Goal: Transaction & Acquisition: Book appointment/travel/reservation

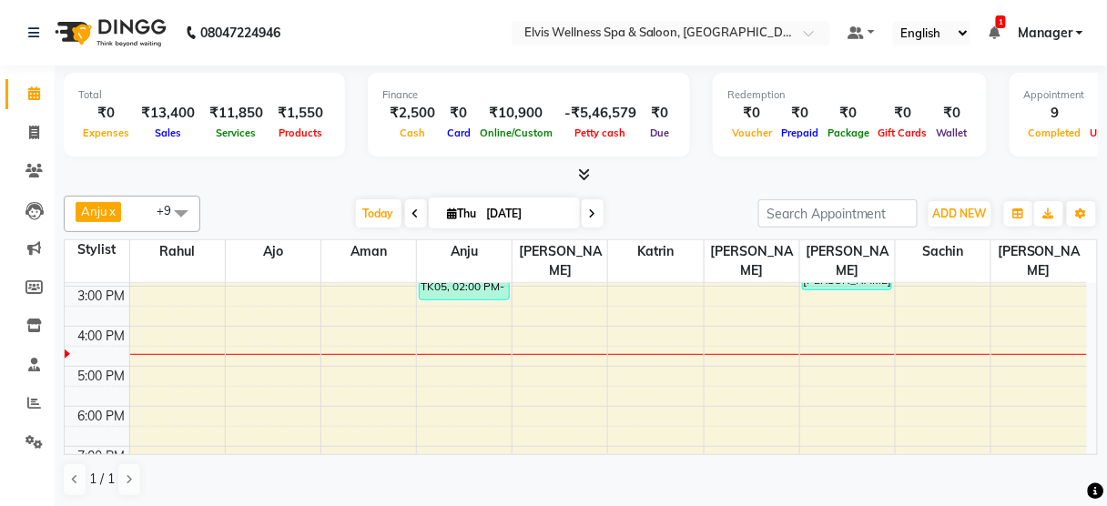
scroll to position [277, 0]
click at [638, 344] on div "8:00 AM 9:00 AM 10:00 AM 11:00 AM 12:00 PM 1:00 PM 2:00 PM 3:00 PM 4:00 PM 5:00…" at bounding box center [576, 286] width 1023 height 560
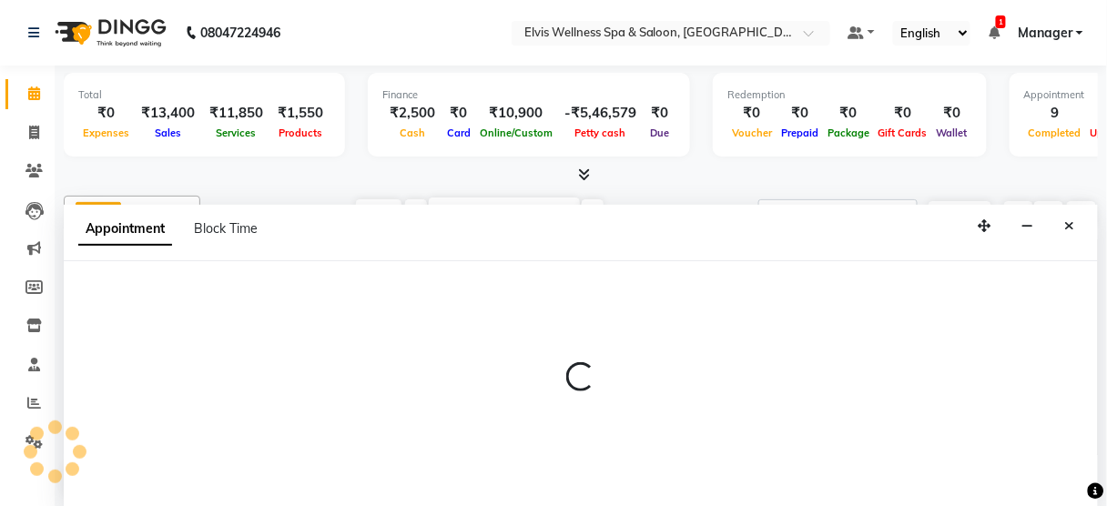
scroll to position [0, 0]
select select "67713"
select select "tentative"
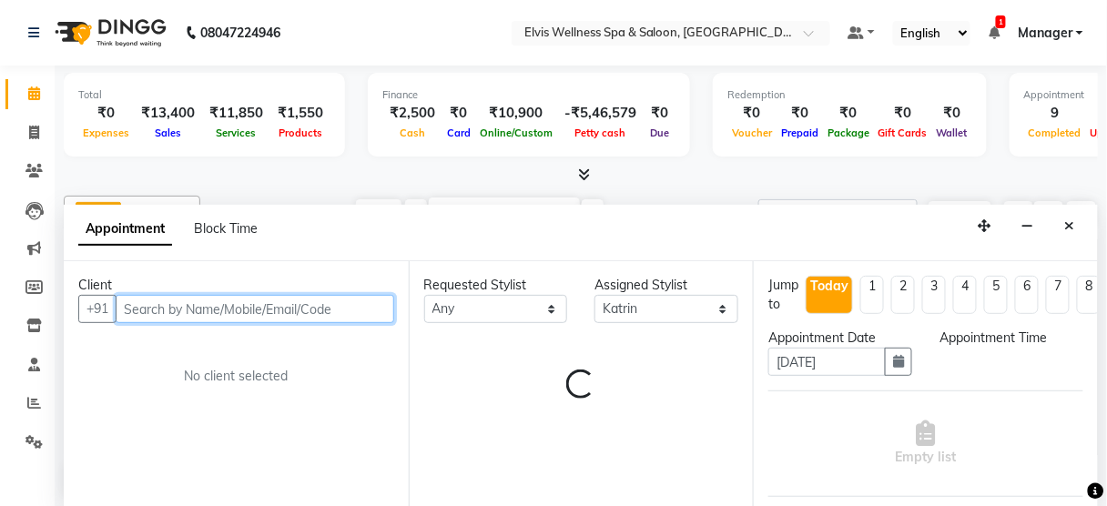
select select "1020"
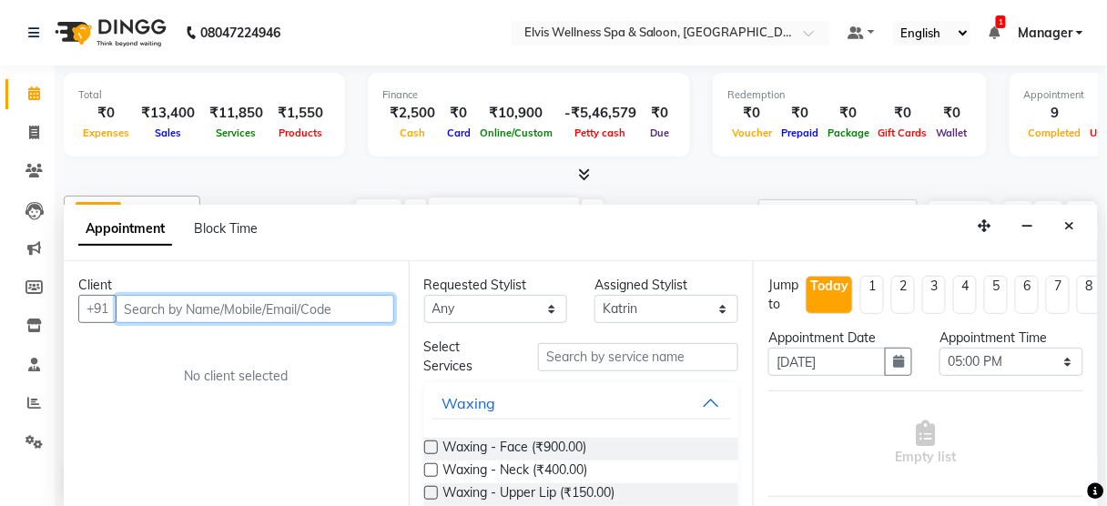
click at [209, 311] on input "text" at bounding box center [255, 309] width 279 height 28
paste input "9167234494"
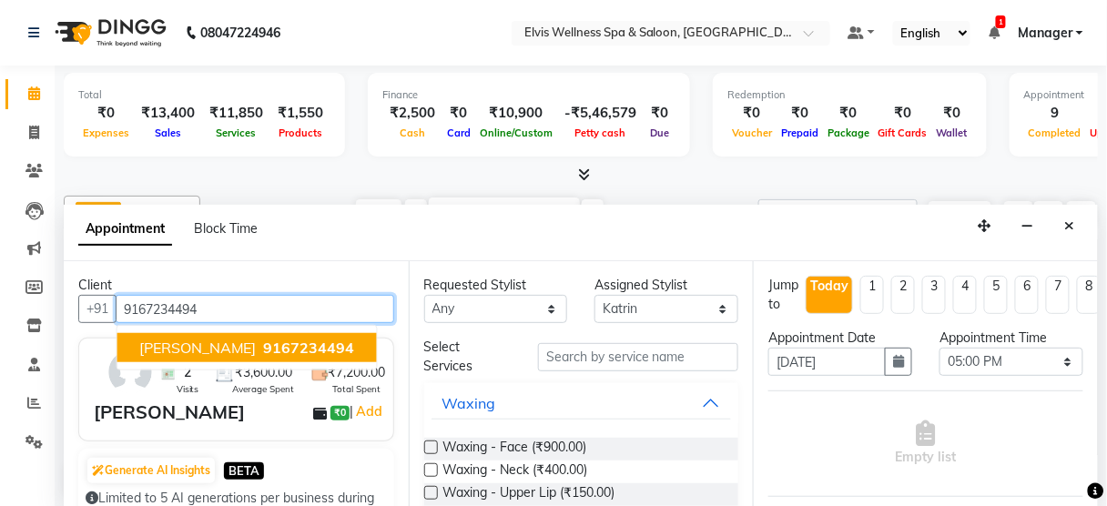
click at [264, 346] on span "9167234494" at bounding box center [309, 348] width 91 height 18
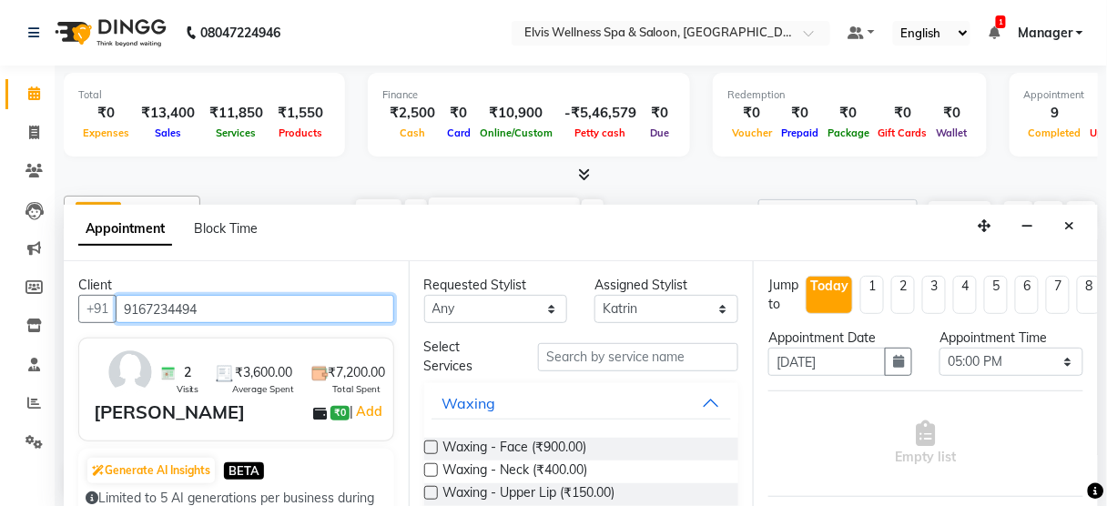
type input "9167234494"
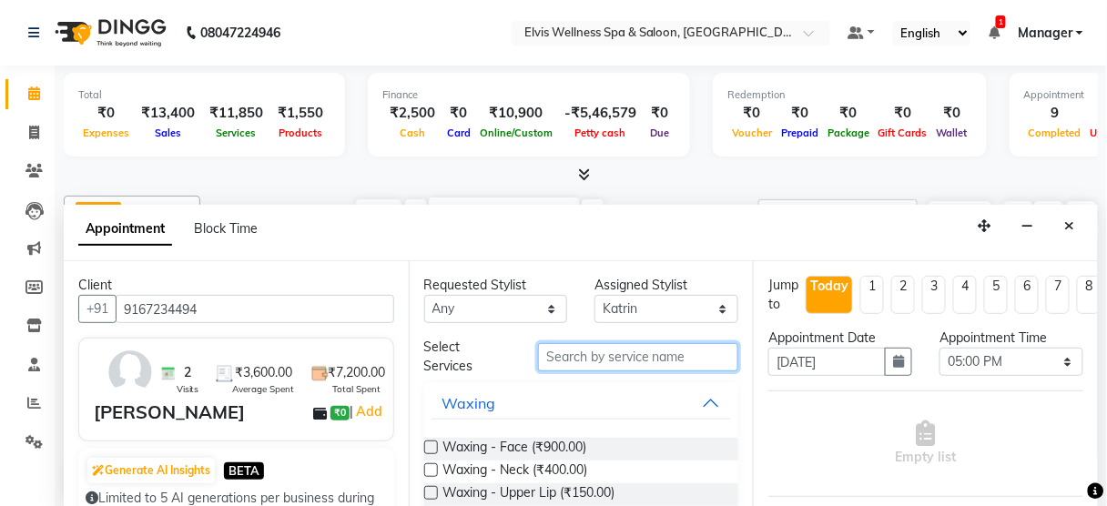
click at [566, 367] on input "text" at bounding box center [638, 357] width 200 height 28
paste input "9167234494"
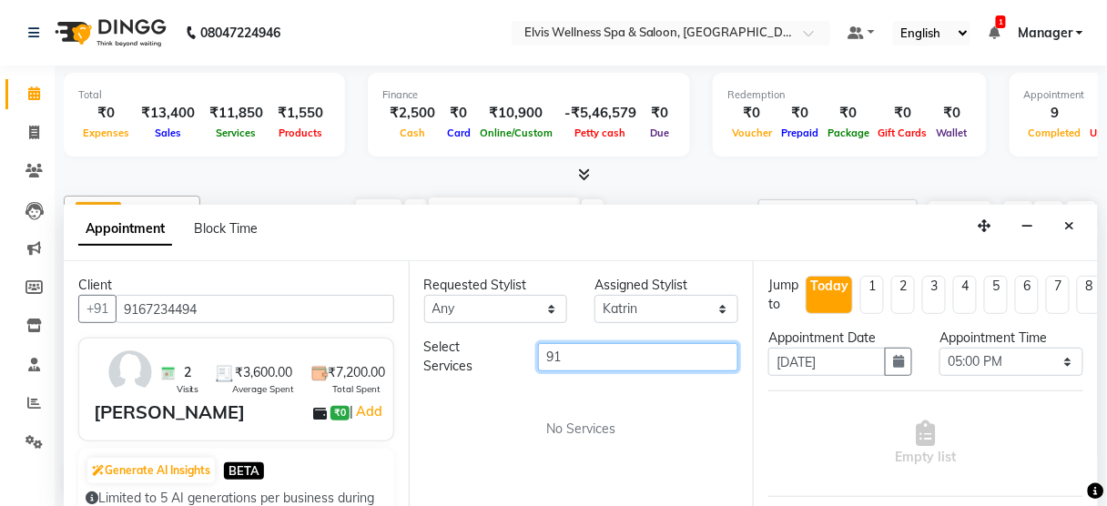
type input "9"
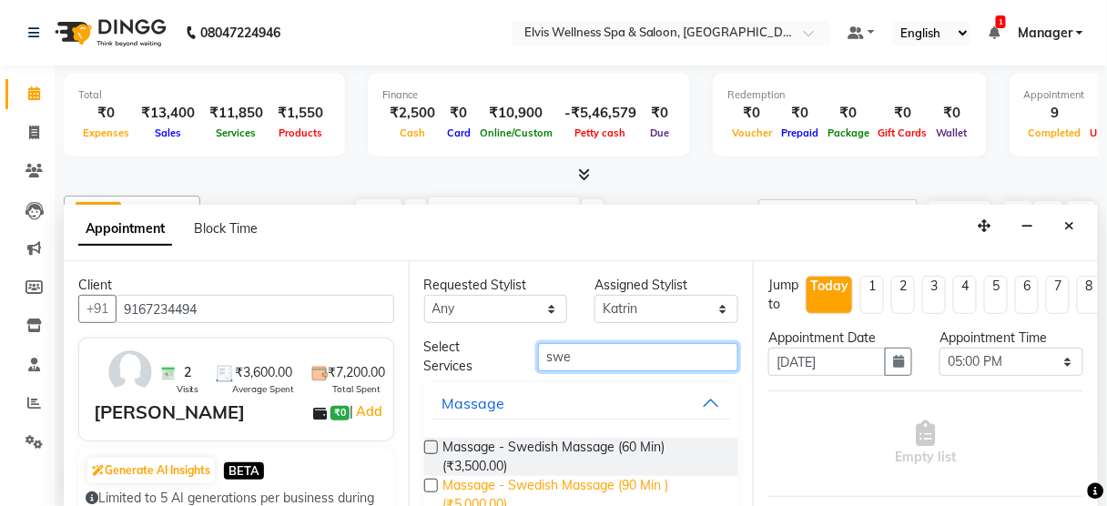
type input "swe"
click at [638, 477] on span "Massage - Swedish Massage (90 Min ) (₹5,000.00)" at bounding box center [584, 495] width 281 height 38
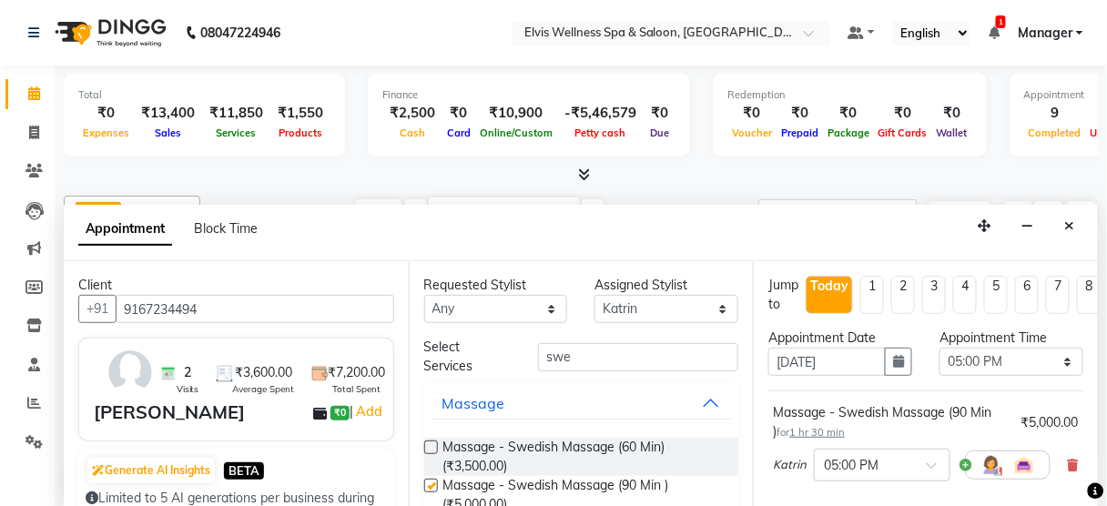
checkbox input "false"
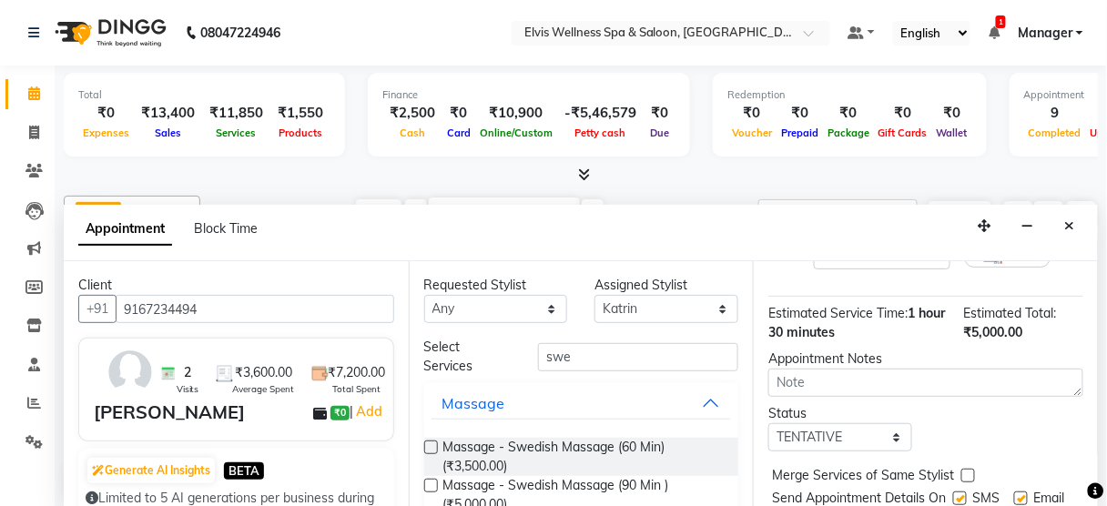
scroll to position [281, 0]
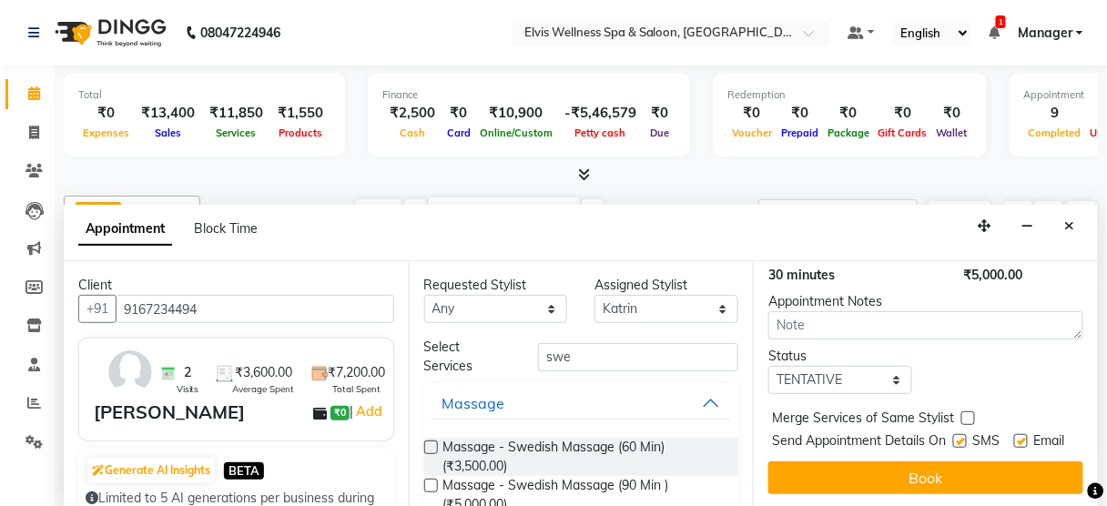
click at [954, 434] on label at bounding box center [961, 441] width 14 height 14
click at [954, 437] on input "checkbox" at bounding box center [960, 443] width 12 height 12
checkbox input "false"
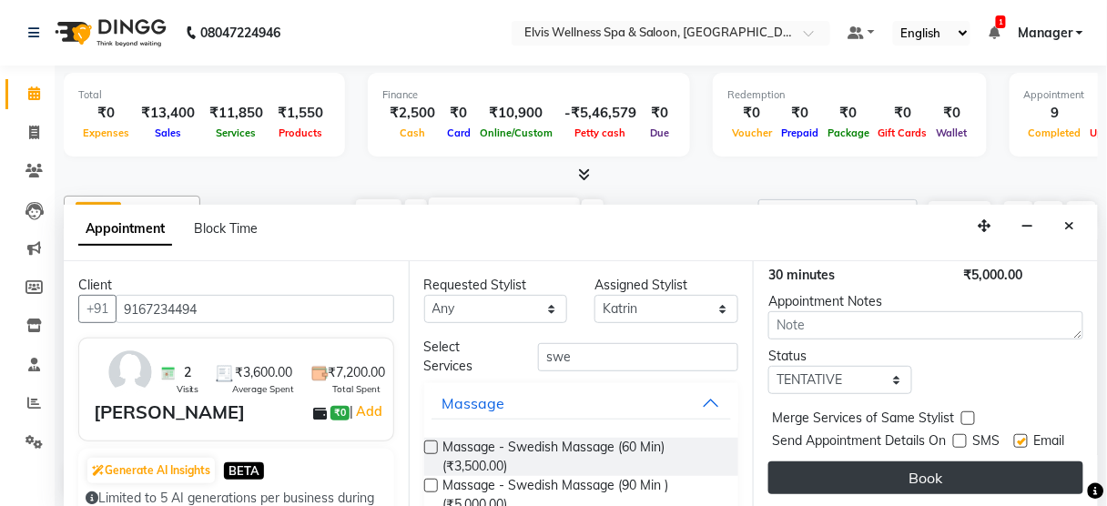
click at [945, 462] on button "Book" at bounding box center [926, 478] width 315 height 33
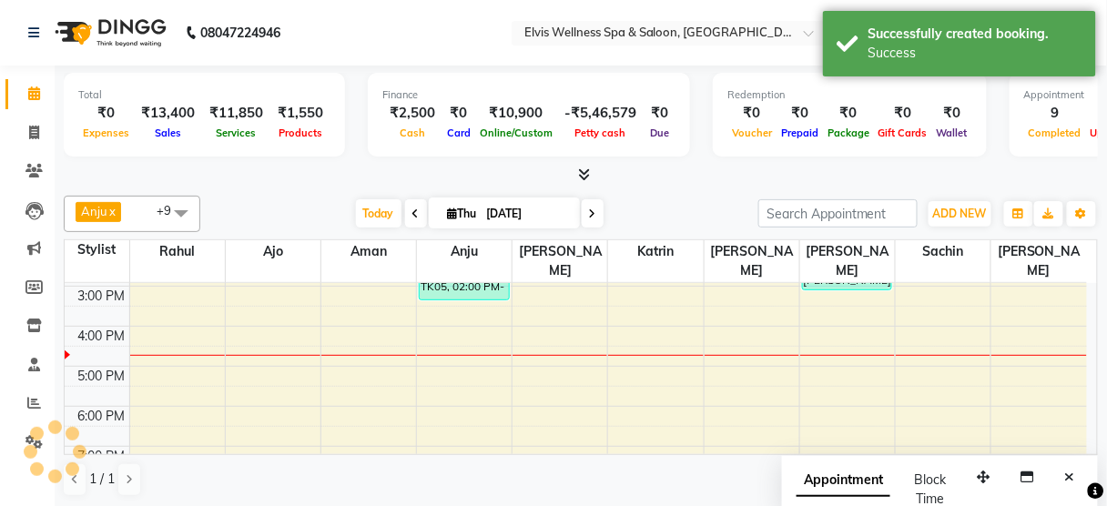
scroll to position [0, 0]
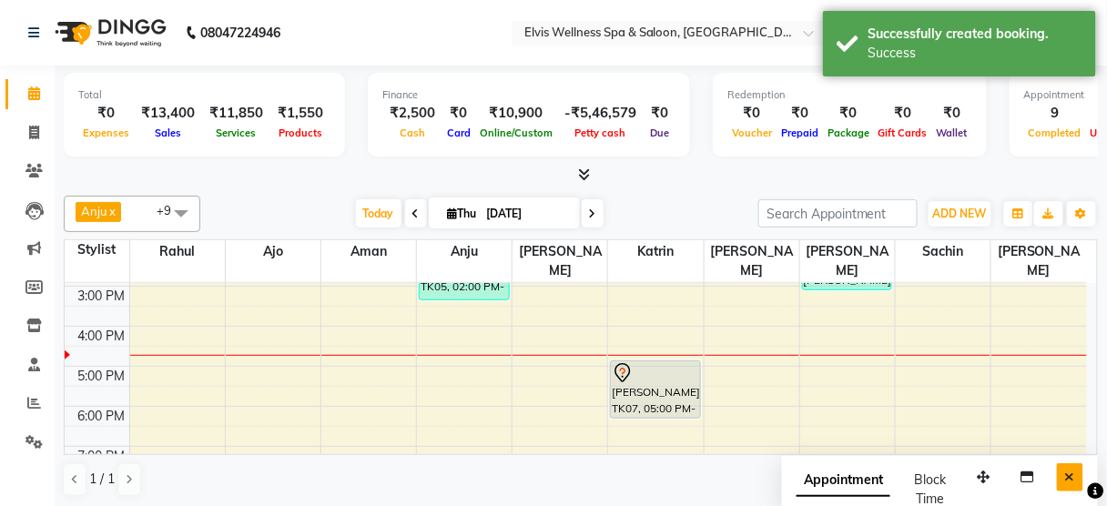
click at [1071, 477] on icon "Close" at bounding box center [1071, 477] width 10 height 13
